Goal: Task Accomplishment & Management: Use online tool/utility

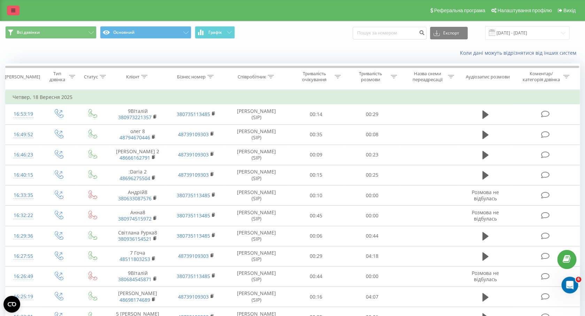
click at [10, 12] on link at bounding box center [13, 11] width 13 height 10
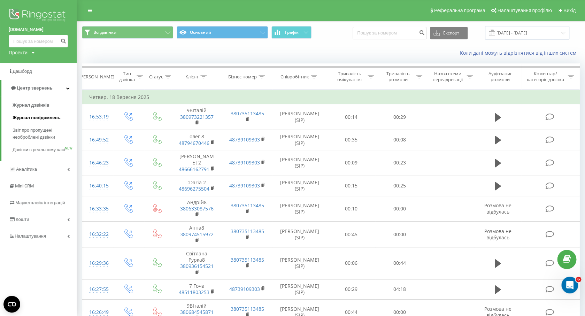
click at [47, 120] on span "Журнал повідомлень" at bounding box center [37, 117] width 48 height 7
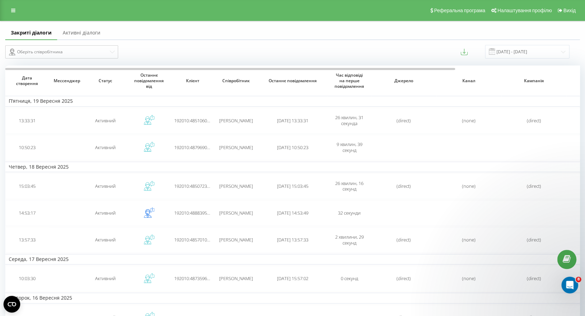
click at [91, 33] on link "Активні діалоги" at bounding box center [81, 33] width 49 height 14
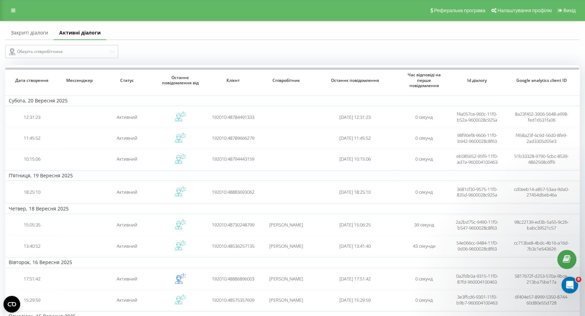
click at [33, 32] on link "Закриті діалоги" at bounding box center [29, 33] width 48 height 14
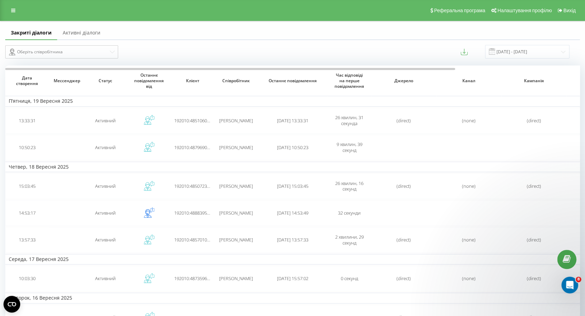
click at [82, 31] on link "Активні діалоги" at bounding box center [81, 33] width 49 height 14
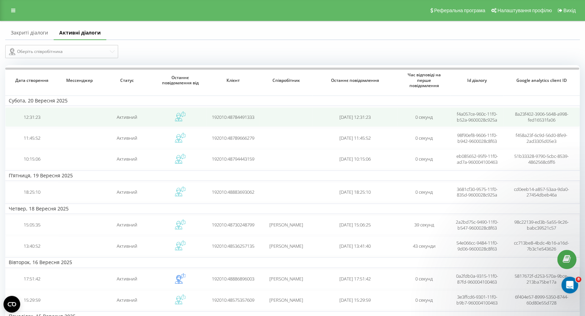
click at [99, 119] on td at bounding box center [79, 117] width 42 height 20
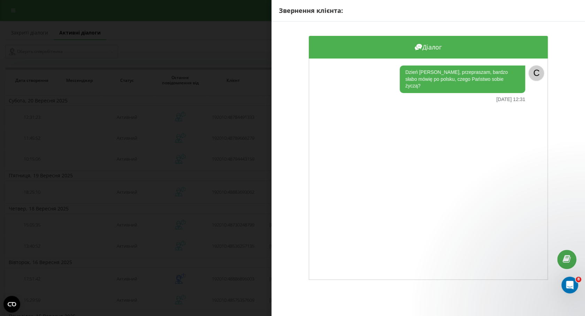
click at [228, 105] on div "Звернення клієнта: Діалог Dzień [PERSON_NAME], przepraszam, bardzo słabo mówię …" at bounding box center [292, 158] width 585 height 316
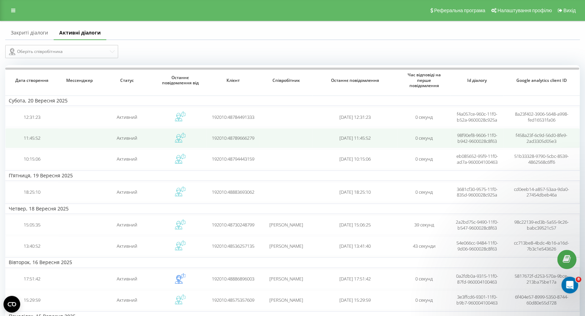
click at [114, 144] on td "Активний" at bounding box center [127, 138] width 53 height 20
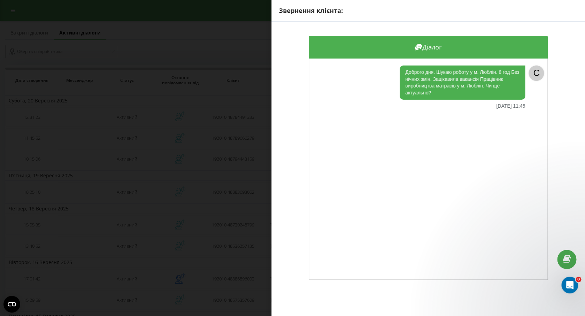
click at [189, 169] on div "Звернення клієнта: Діалог Доброго дня. Шукаю роботу у м. Люблін. 8 год Без нічн…" at bounding box center [292, 158] width 585 height 316
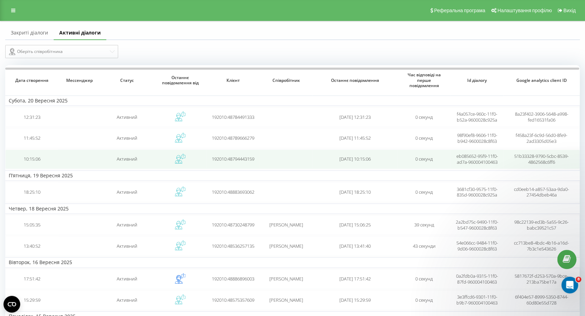
click at [146, 157] on td "Активний" at bounding box center [127, 159] width 53 height 20
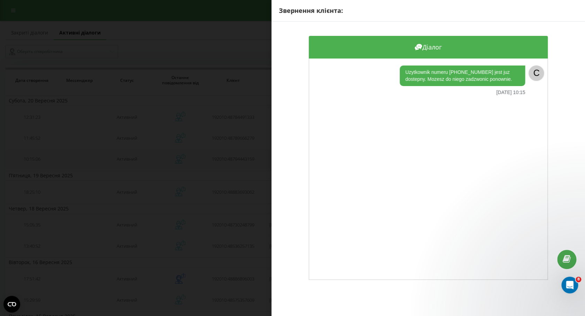
click at [146, 157] on div "Звернення клієнта: Діалог Uzytkownik numeru +48794443159 jest juz dostepny. Moz…" at bounding box center [292, 158] width 585 height 316
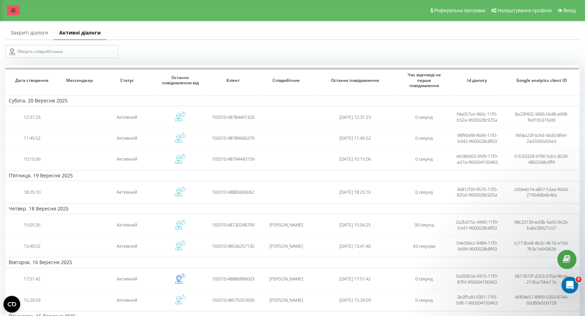
click at [15, 13] on icon at bounding box center [13, 10] width 4 height 5
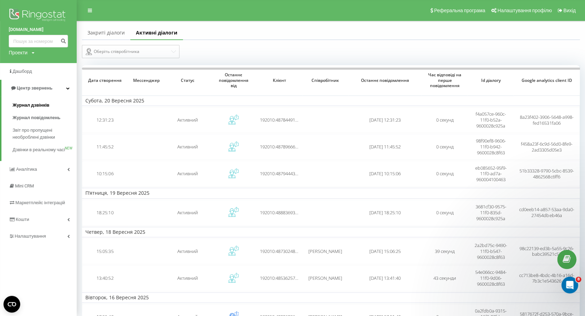
click at [42, 107] on span "Журнал дзвінків" at bounding box center [31, 105] width 37 height 7
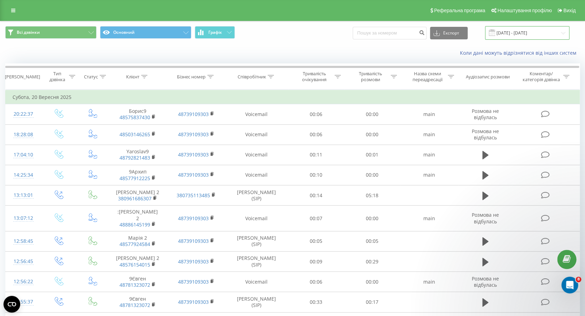
click at [552, 32] on input "[DATE] - [DATE]" at bounding box center [527, 33] width 84 height 14
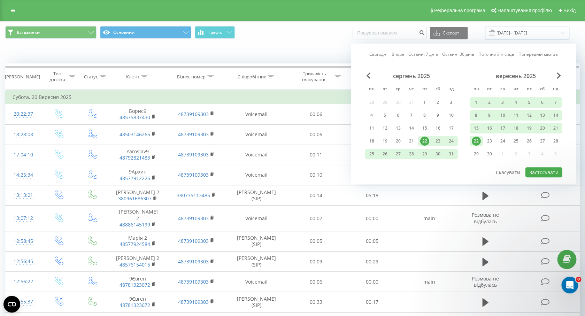
click at [476, 141] on div "22" at bounding box center [476, 141] width 9 height 9
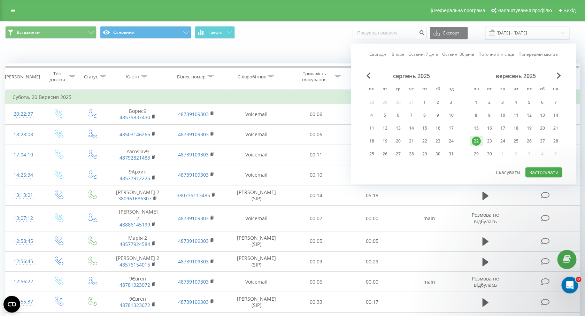
click at [476, 141] on div "22" at bounding box center [476, 141] width 9 height 9
click at [534, 170] on button "Застосувати" at bounding box center [543, 172] width 37 height 10
type input "[DATE] - [DATE]"
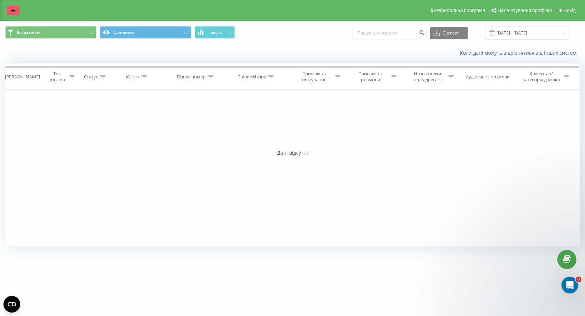
click at [17, 13] on link at bounding box center [13, 11] width 13 height 10
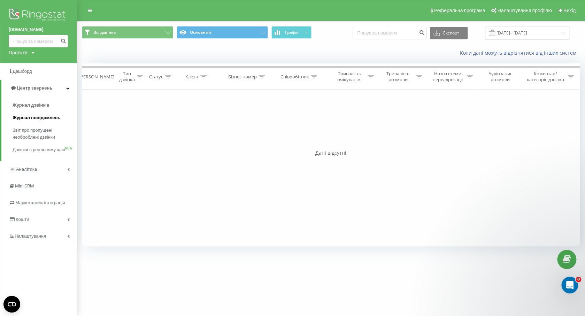
click at [49, 117] on span "Журнал повідомлень" at bounding box center [37, 117] width 48 height 7
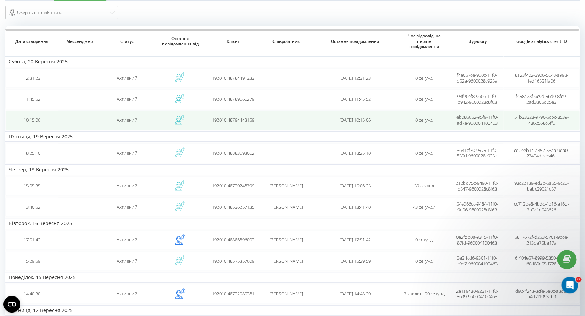
scroll to position [85, 0]
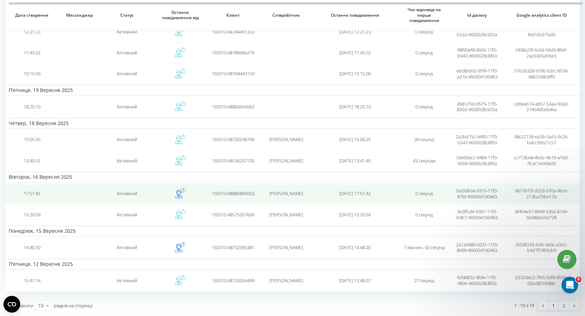
click at [71, 199] on td at bounding box center [79, 194] width 42 height 20
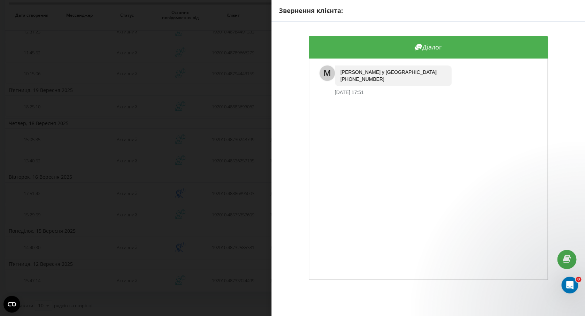
click at [185, 148] on div "Звернення клієнта: Діалог M Номер у [GEOGRAPHIC_DATA] [PHONE_NUMBER] [DATE] 17:…" at bounding box center [292, 158] width 585 height 316
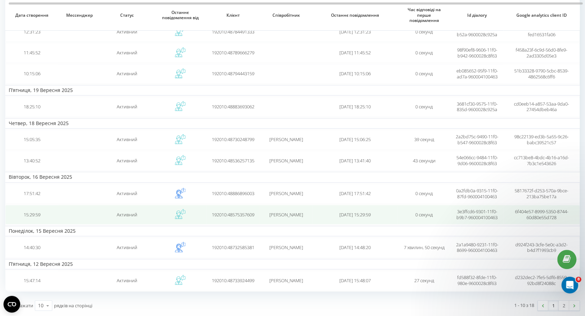
click at [83, 210] on td at bounding box center [79, 215] width 42 height 20
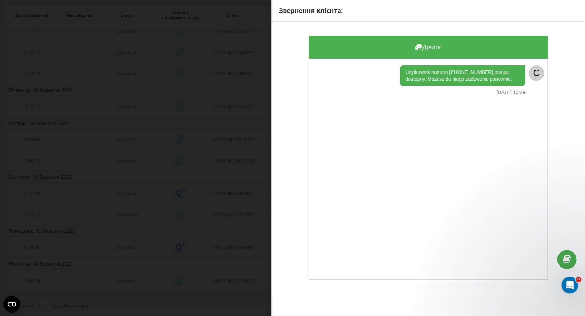
click at [164, 141] on div "Звернення клієнта: Діалог Uzytkownik numeru [PHONE_NUMBER] jest juz dostepny. M…" at bounding box center [292, 158] width 585 height 316
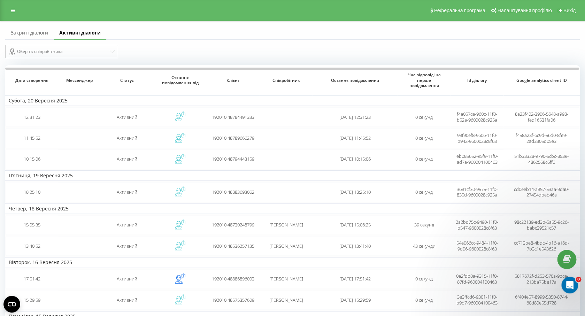
click at [37, 35] on link "Закриті діалоги" at bounding box center [29, 33] width 48 height 14
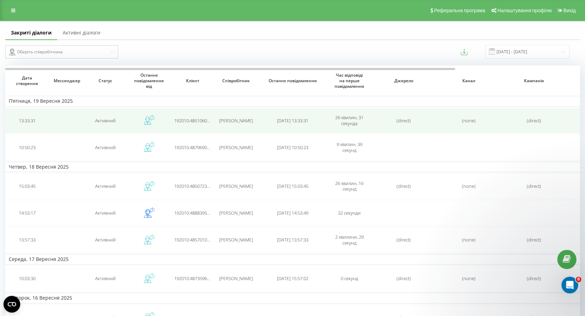
click at [53, 125] on td at bounding box center [66, 120] width 35 height 25
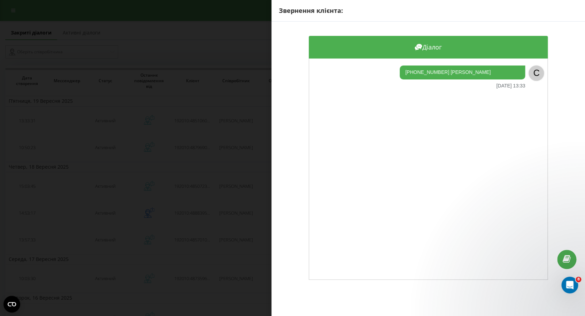
click at [158, 182] on div "Звернення клієнта: Діалог [PHONE_NUMBER] Надя [DATE] 13:33 C" at bounding box center [292, 158] width 585 height 316
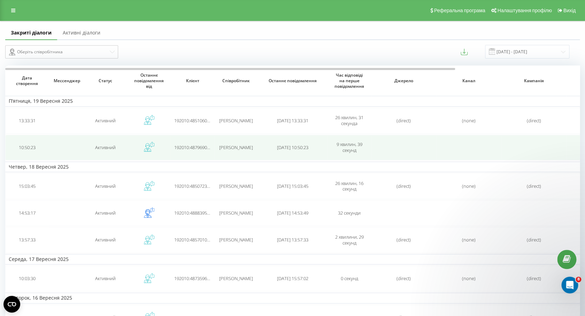
click at [106, 152] on td "Активний" at bounding box center [106, 147] width 44 height 25
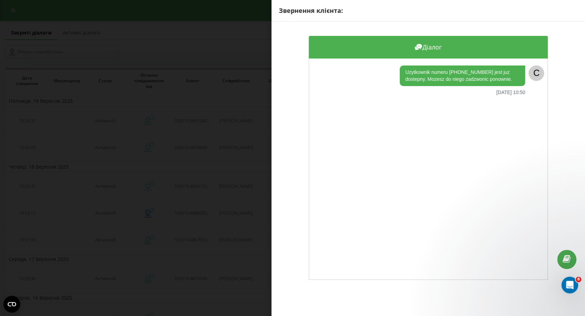
click at [119, 230] on div "Звернення клієнта: Діалог Uzytkownik numeru [PHONE_NUMBER] jest juz dostepny. M…" at bounding box center [292, 158] width 585 height 316
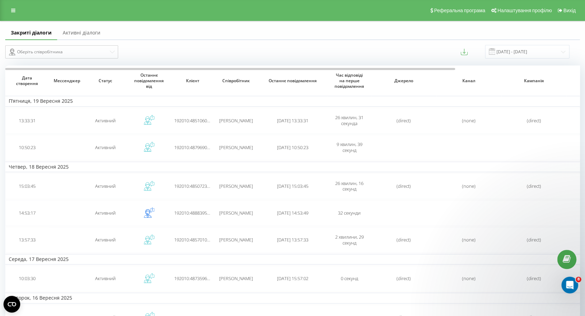
click at [80, 36] on link "Активні діалоги" at bounding box center [81, 33] width 49 height 14
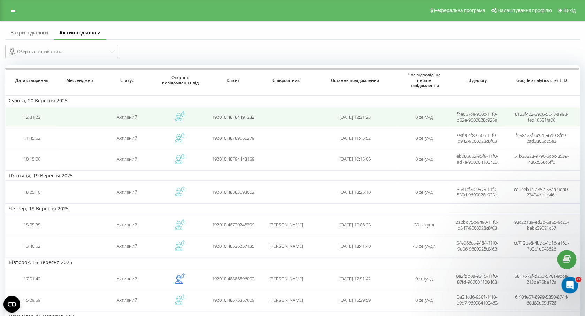
click at [68, 117] on td at bounding box center [79, 117] width 42 height 20
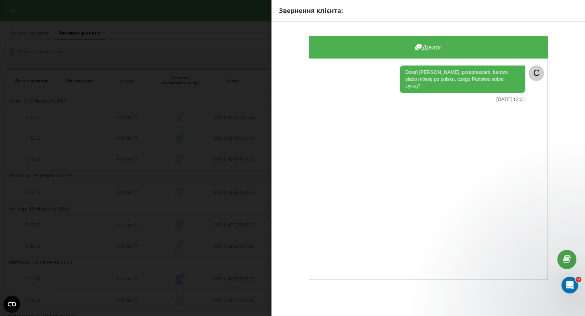
click at [126, 193] on div "Звернення клієнта: Діалог Dzień [PERSON_NAME], przepraszam, bardzo słabo mówię …" at bounding box center [292, 158] width 585 height 316
